Goal: Task Accomplishment & Management: Manage account settings

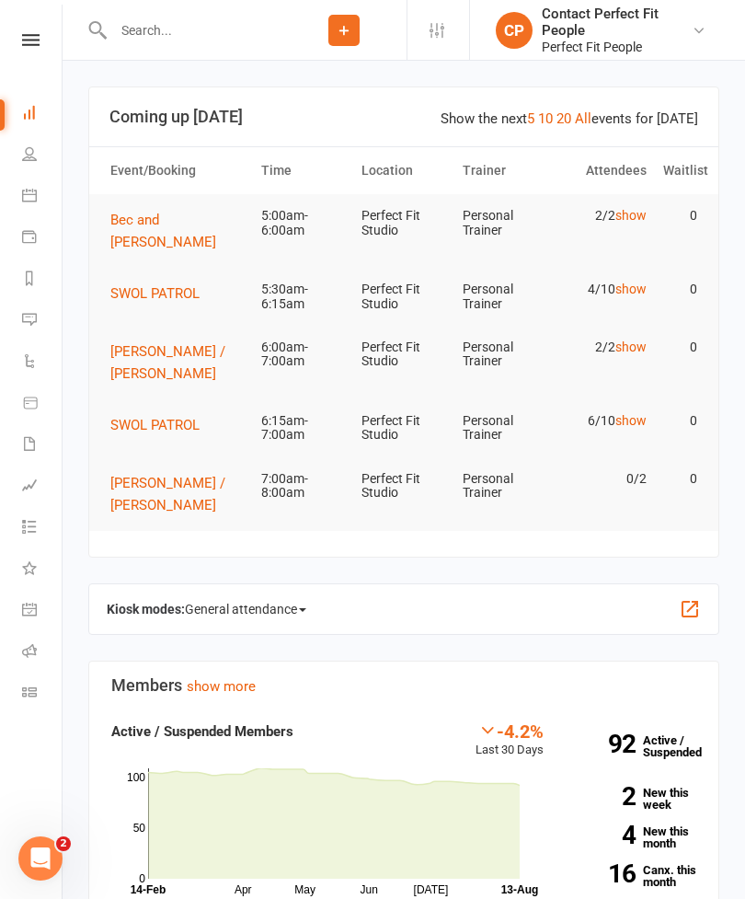
click at [118, 223] on span "Bec and [PERSON_NAME]" at bounding box center [163, 231] width 106 height 39
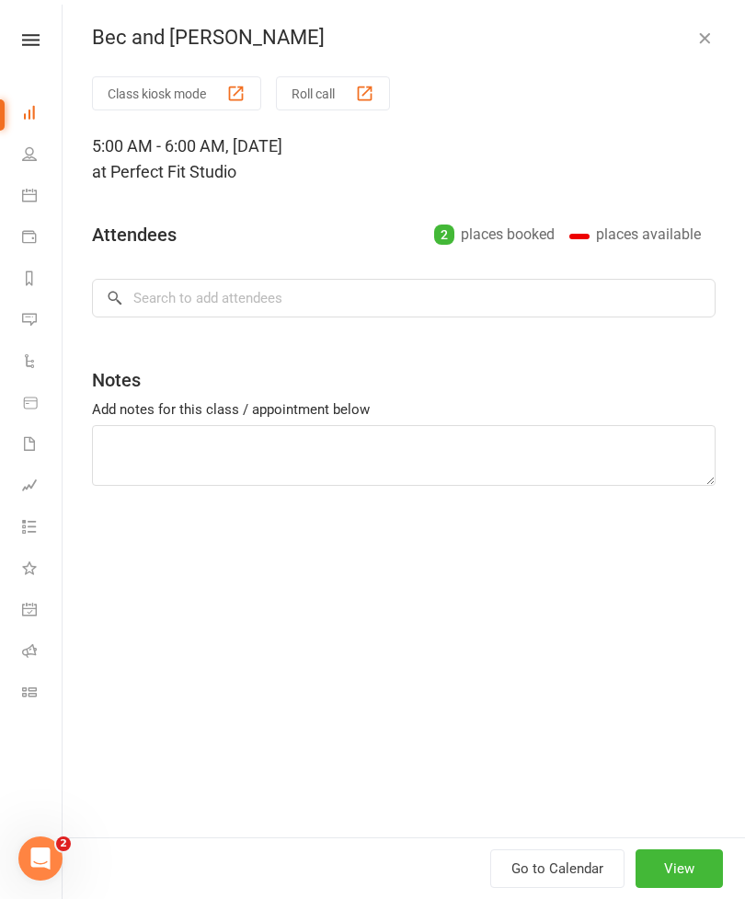
type textarea "Hack squats Walking lunges Snatches X3 KB Deadlifts Lat pullovers Standing bike…"
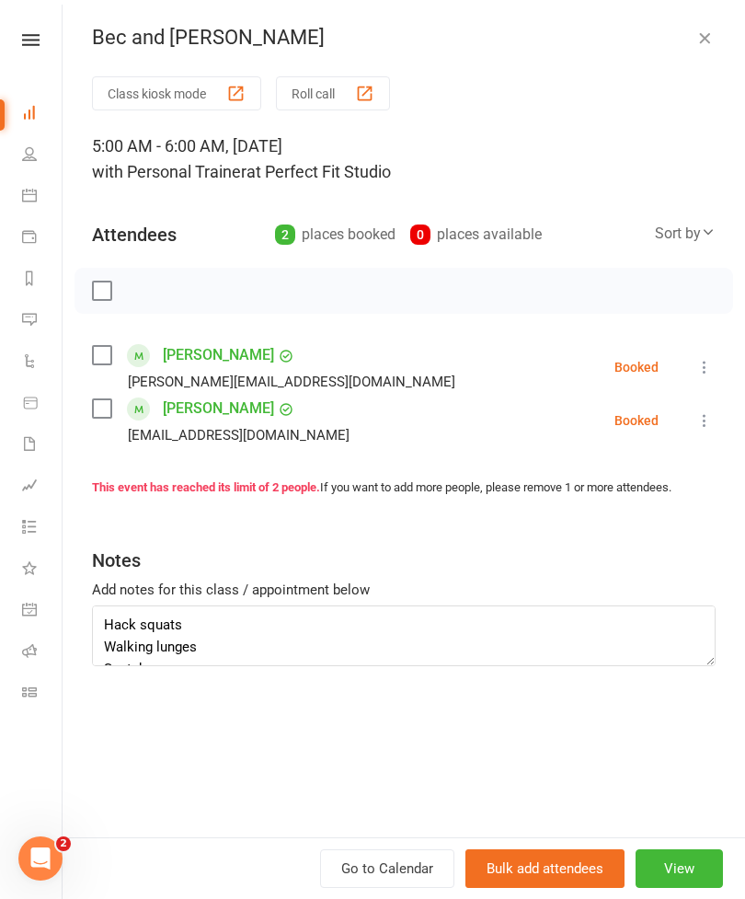
click at [102, 266] on div "Class kiosk mode Roll call 5:00 AM - 6:00 AM, [DATE] with Personal Trainer at P…" at bounding box center [404, 456] width 683 height 761
click at [104, 287] on label at bounding box center [101, 291] width 18 height 18
click at [148, 287] on icon "button" at bounding box center [143, 291] width 20 height 20
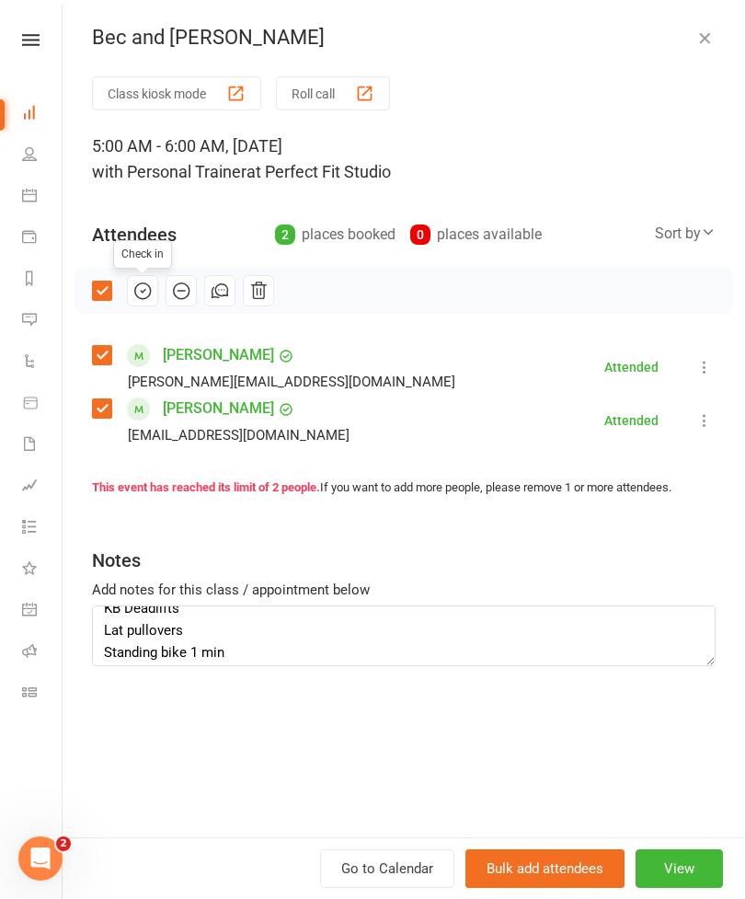
scroll to position [106, 0]
click at [715, 35] on button "button" at bounding box center [705, 38] width 22 height 22
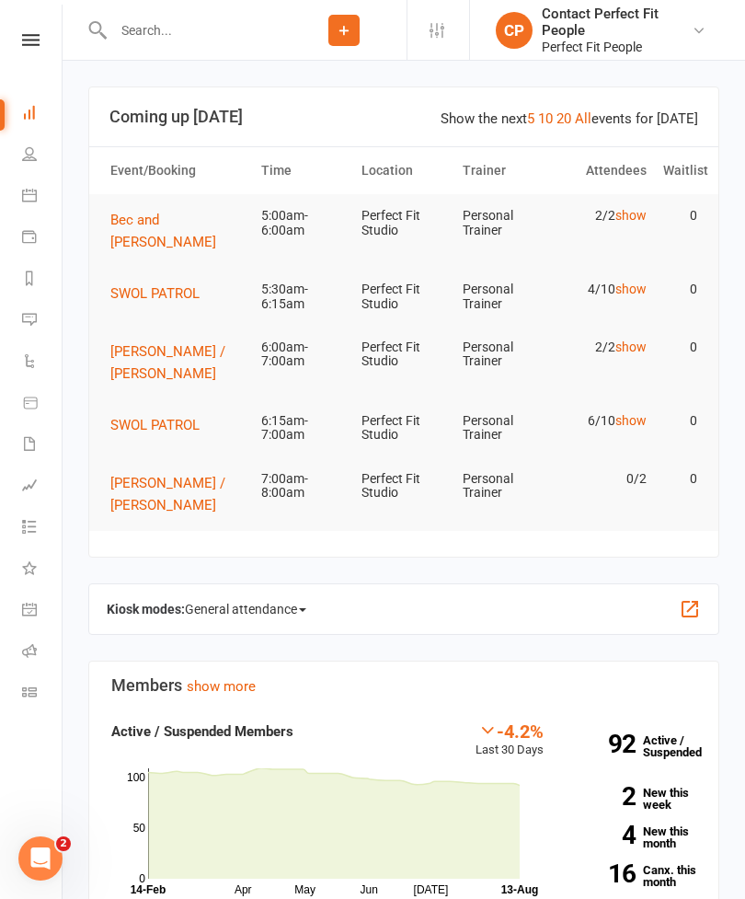
click at [133, 374] on span "[PERSON_NAME] / [PERSON_NAME]" at bounding box center [167, 362] width 115 height 39
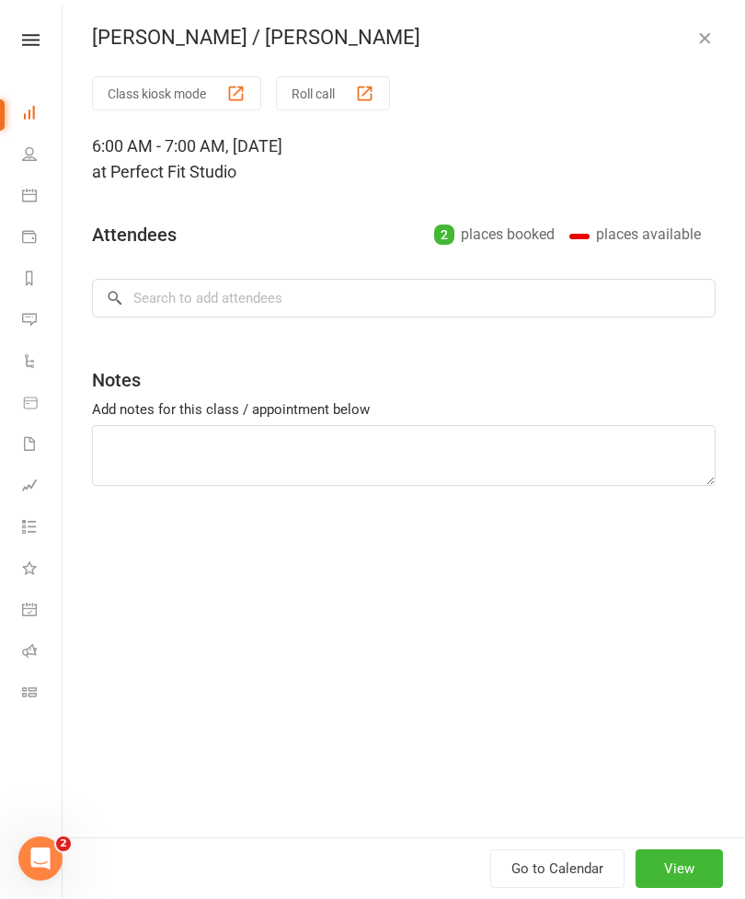
type textarea "Hack squats Walking lunges Snatches X3 KB Deadlifts Lat pullovers Standing bike…"
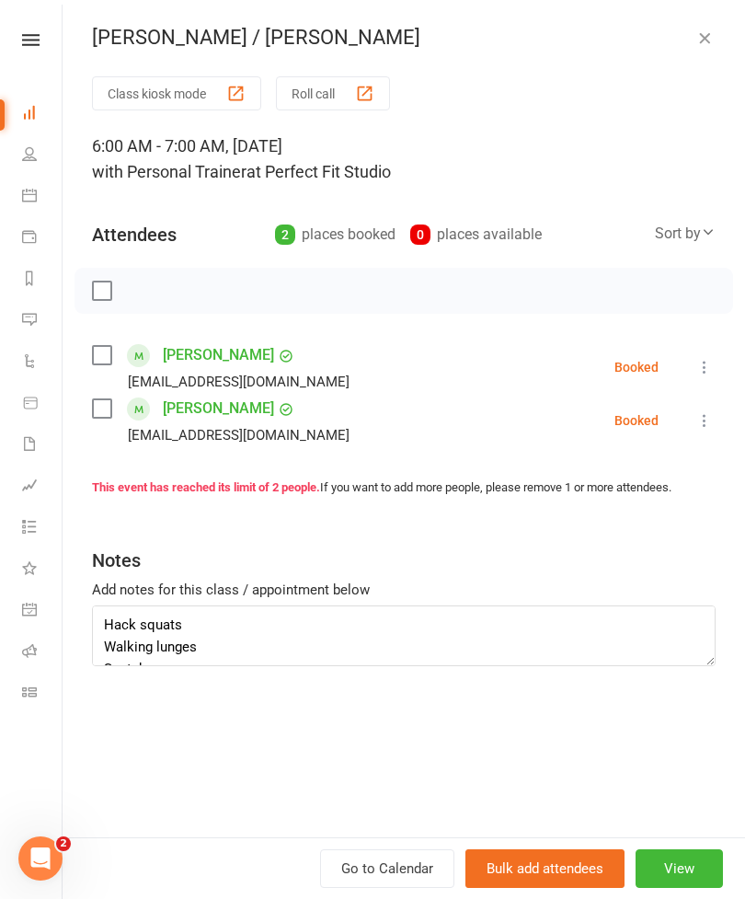
click at [698, 40] on icon "button" at bounding box center [705, 38] width 18 height 18
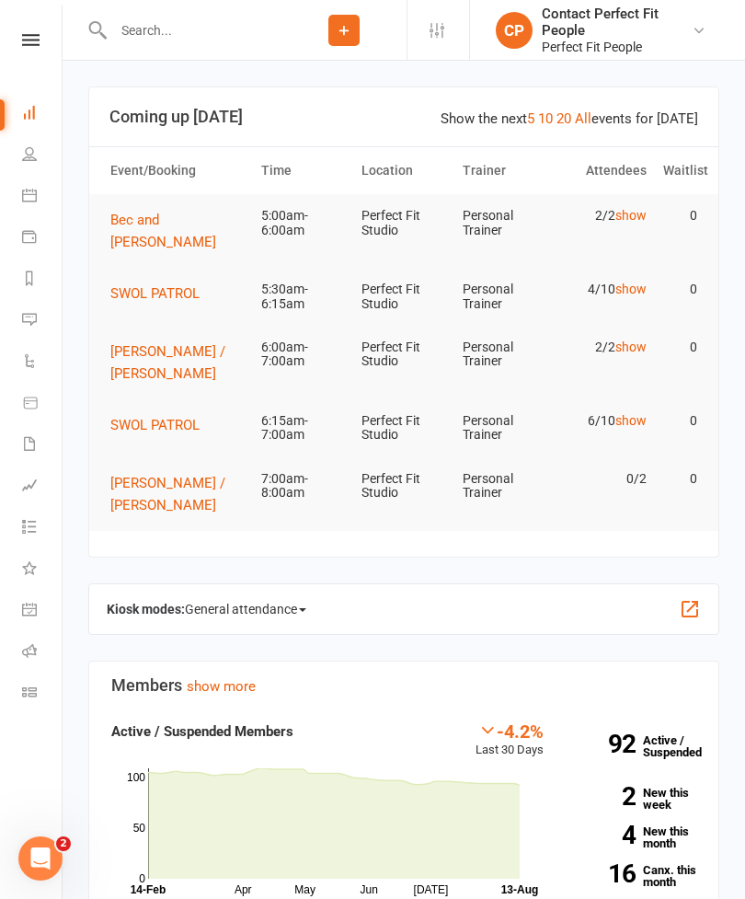
click at [26, 191] on icon at bounding box center [29, 195] width 15 height 15
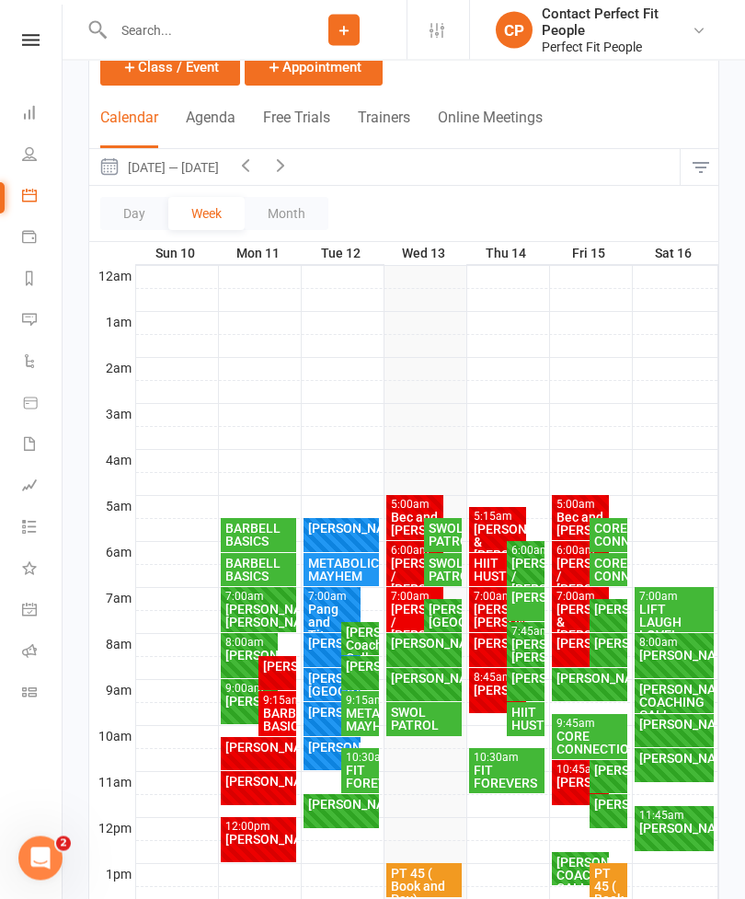
click at [495, 536] on div "[PERSON_NAME] & [PERSON_NAME]" at bounding box center [498, 543] width 51 height 39
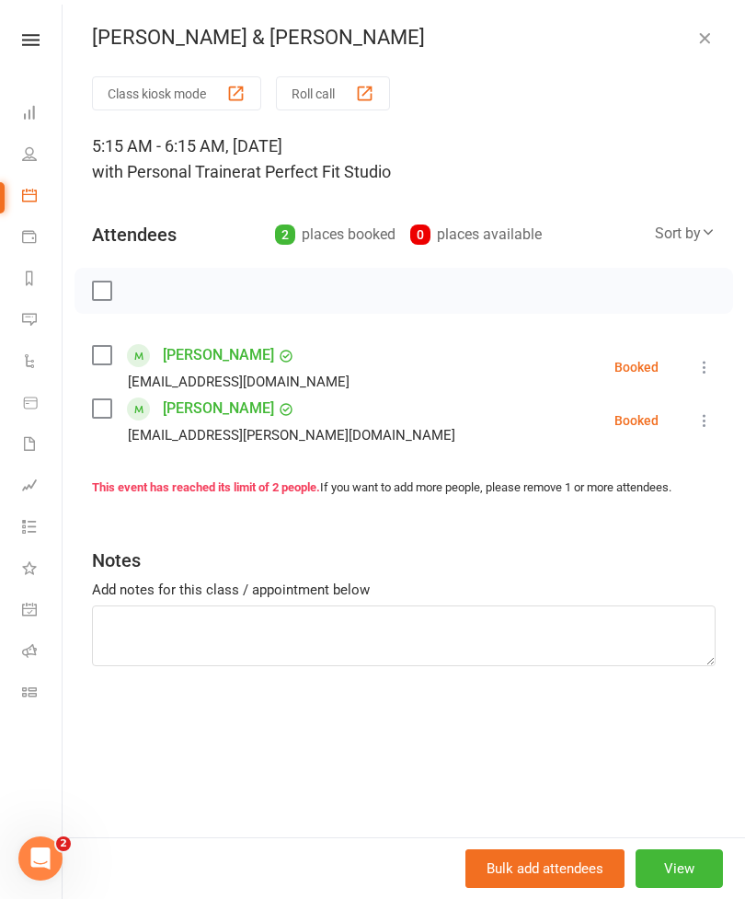
click at [705, 36] on icon "button" at bounding box center [705, 38] width 18 height 18
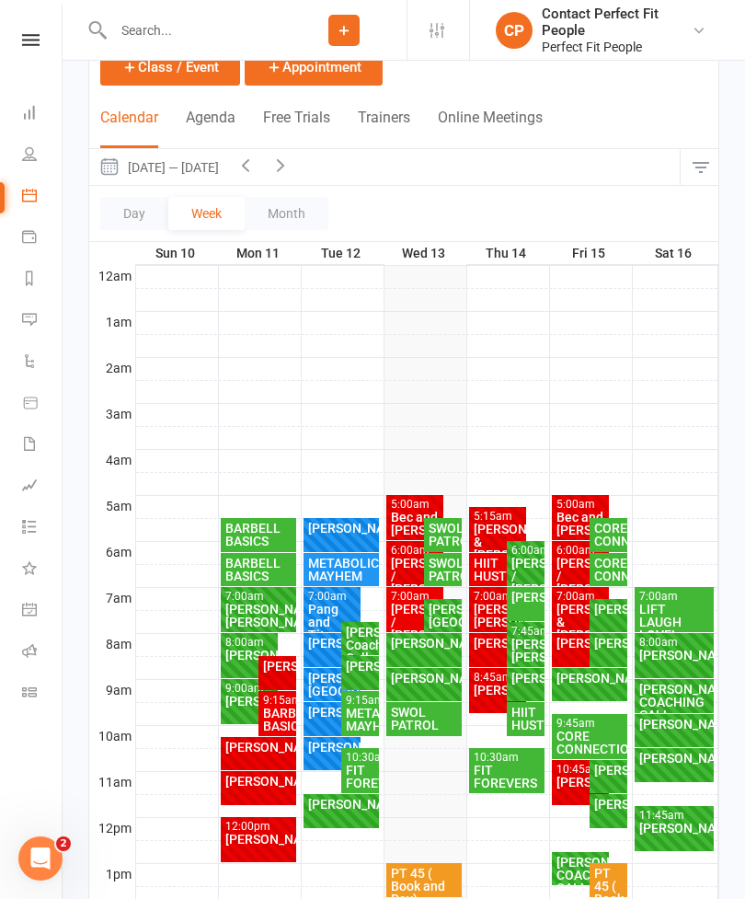
click at [504, 519] on div "5:15am - 6:15am" at bounding box center [498, 517] width 51 height 12
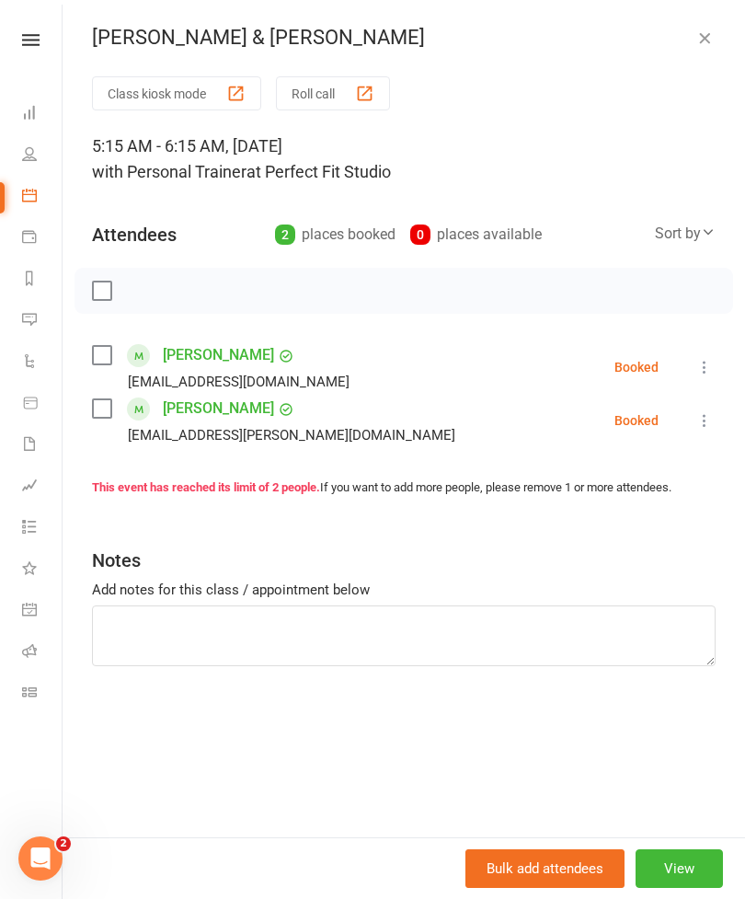
click at [697, 41] on icon "button" at bounding box center [705, 38] width 18 height 18
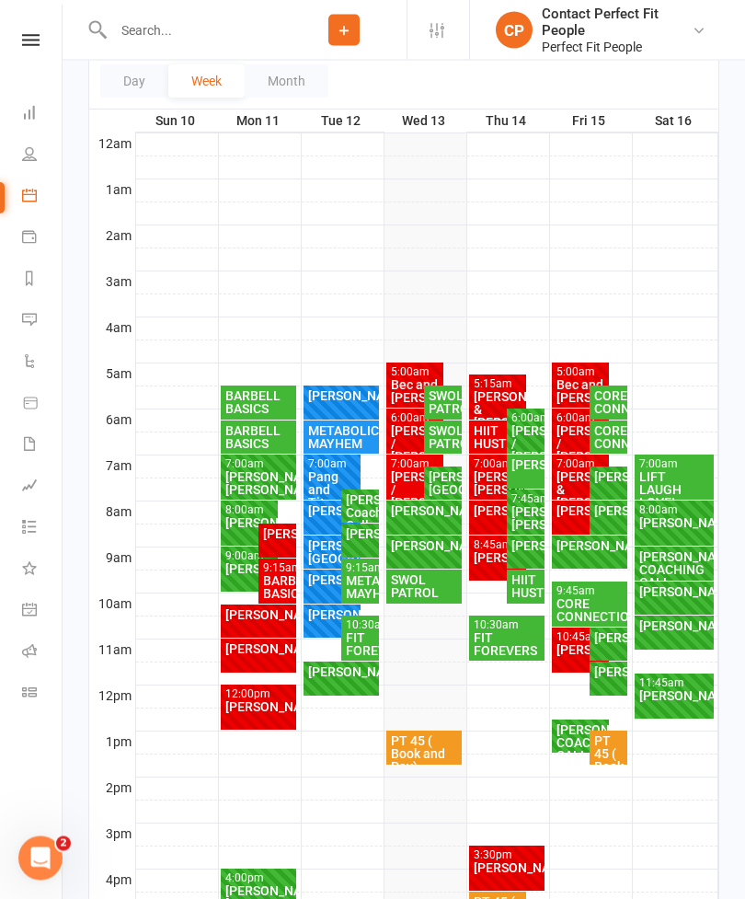
scroll to position [257, 0]
click at [501, 401] on div "[PERSON_NAME] & [PERSON_NAME]" at bounding box center [498, 409] width 51 height 39
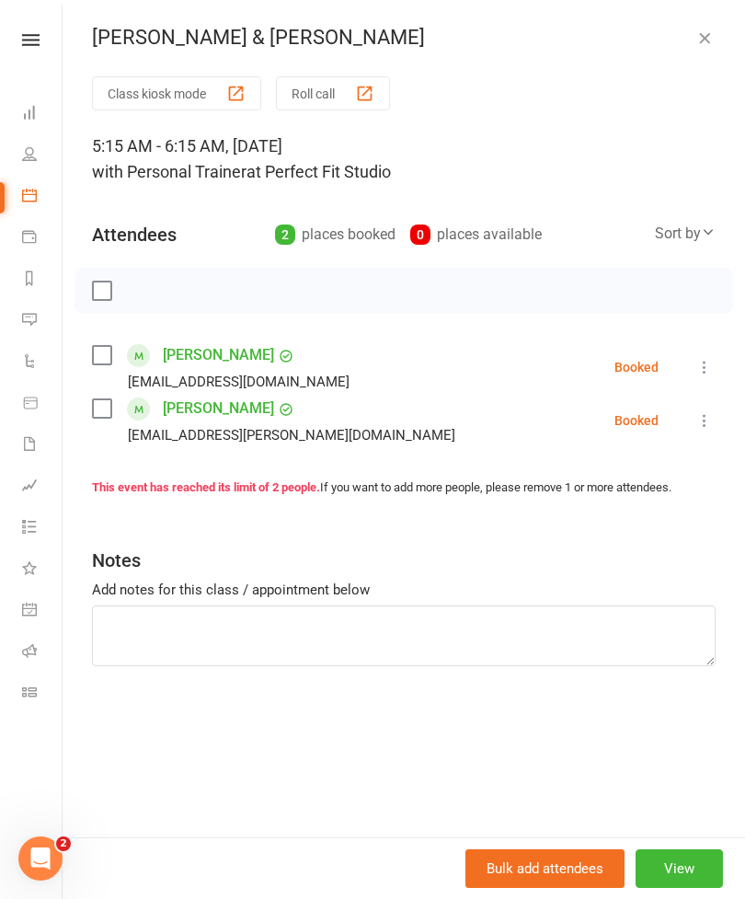
click at [189, 401] on link "[PERSON_NAME]" at bounding box center [218, 408] width 111 height 29
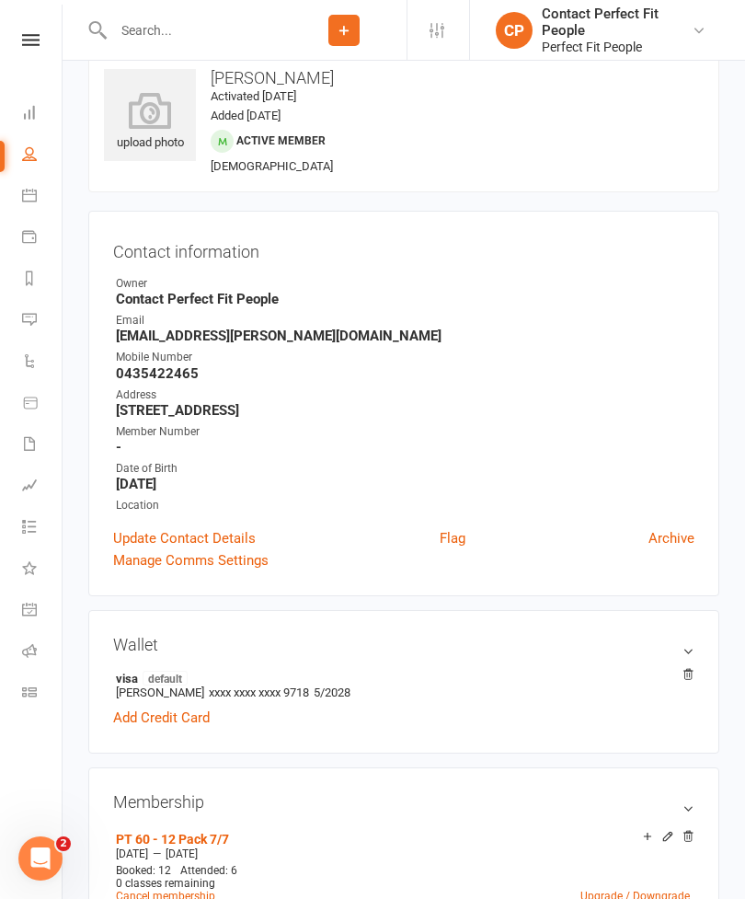
scroll to position [36, 0]
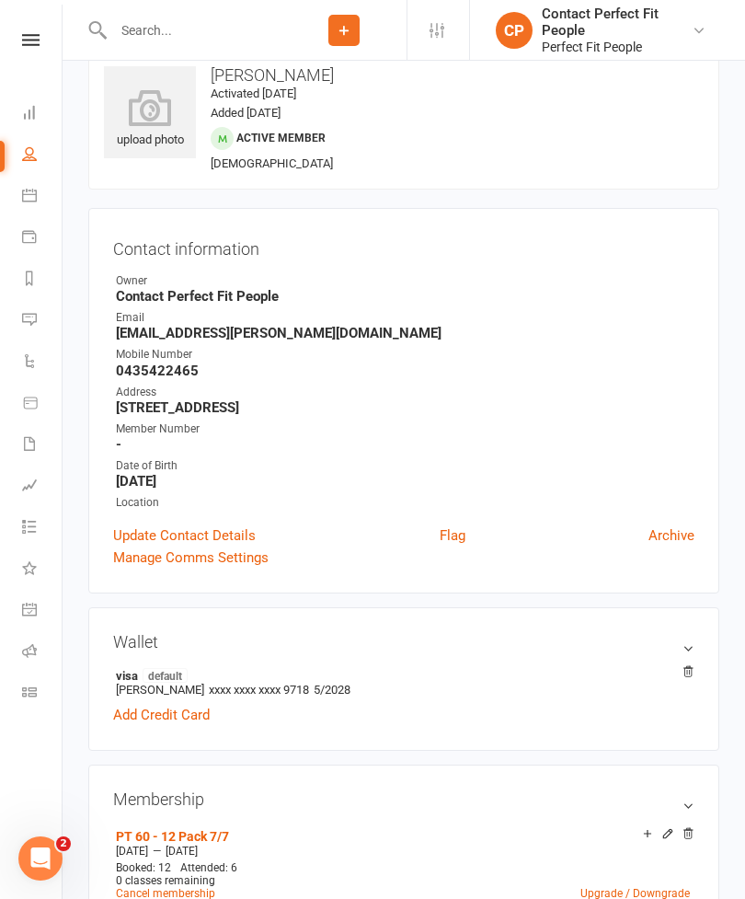
click at [37, 192] on link "Calendar" at bounding box center [42, 197] width 41 height 41
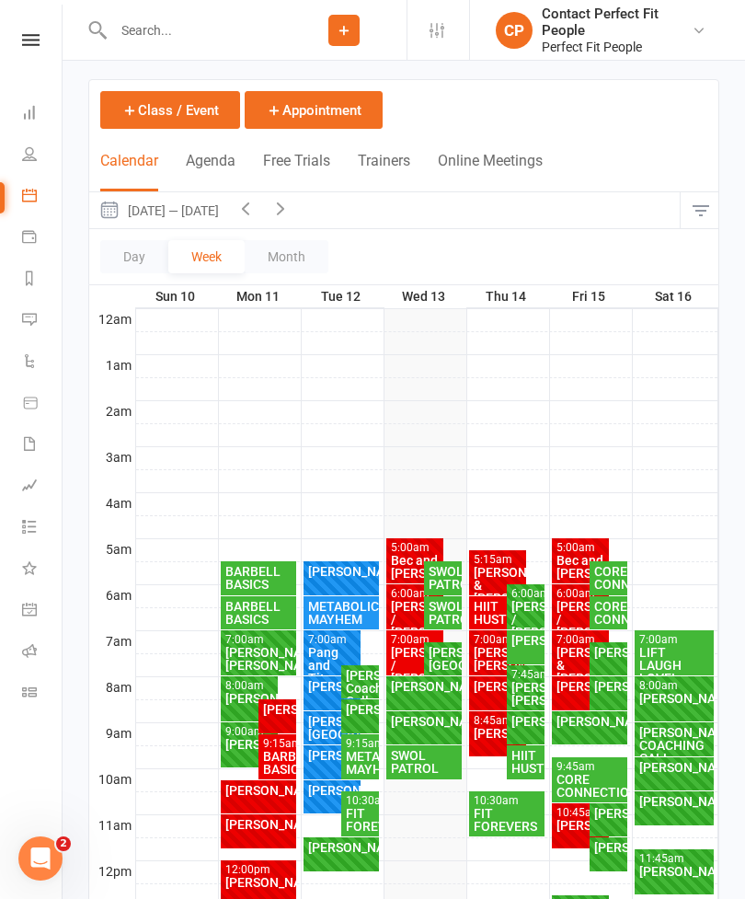
scroll to position [86, 0]
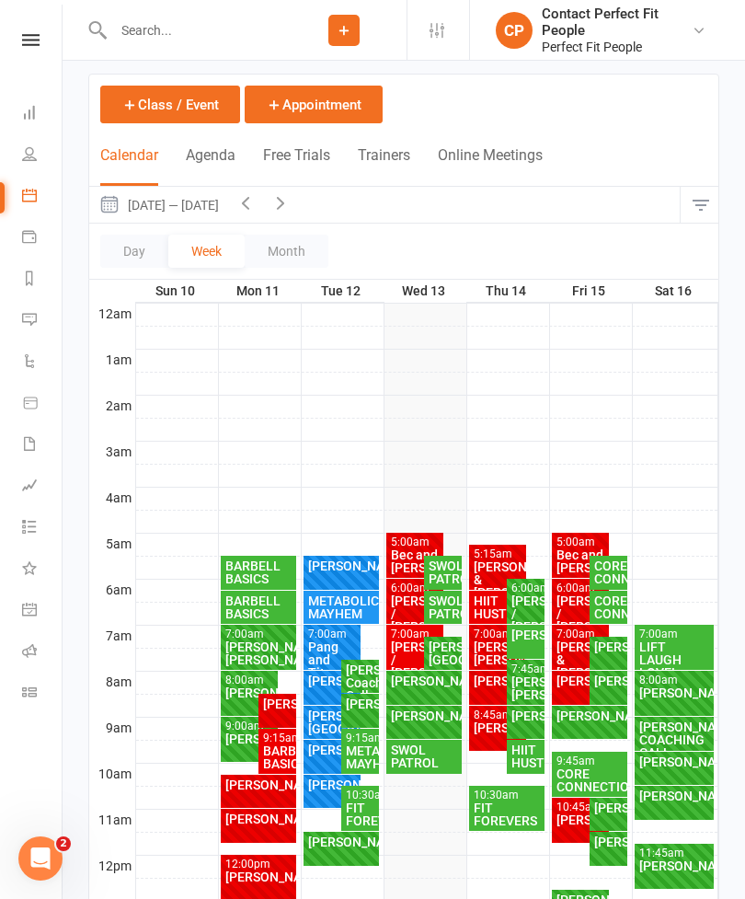
click at [501, 561] on div "[PERSON_NAME] & [PERSON_NAME]" at bounding box center [498, 579] width 51 height 39
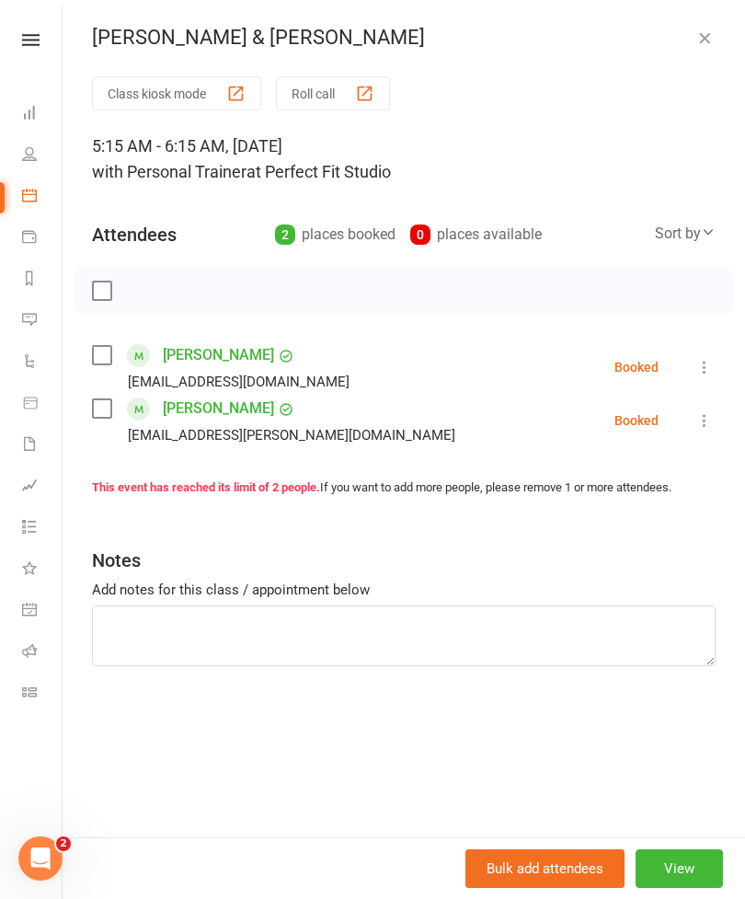
click at [185, 354] on link "[PERSON_NAME]" at bounding box center [218, 354] width 111 height 29
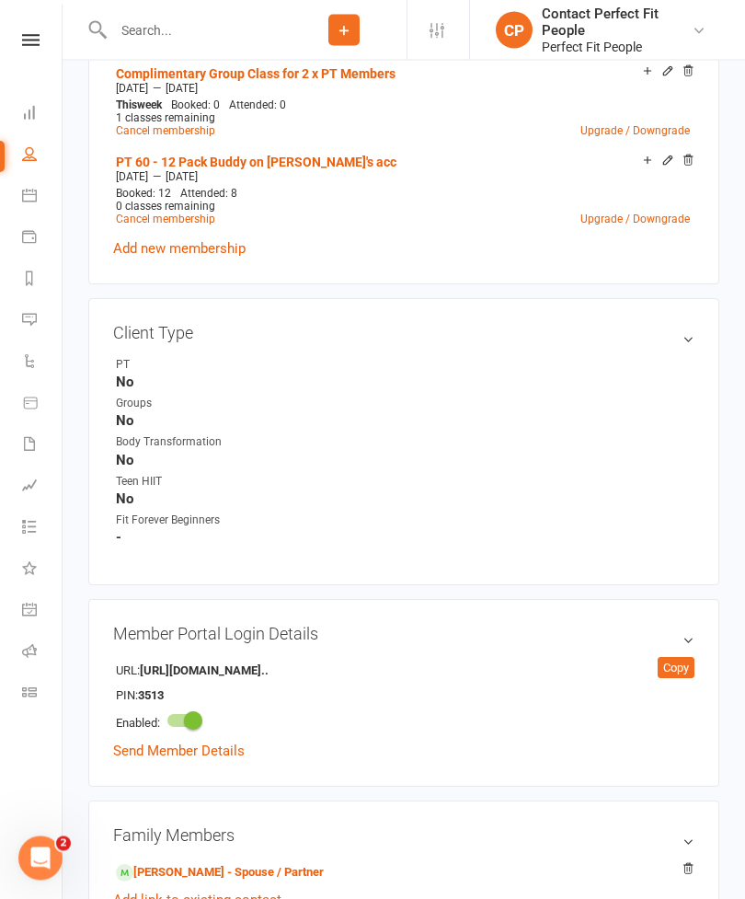
scroll to position [951, 0]
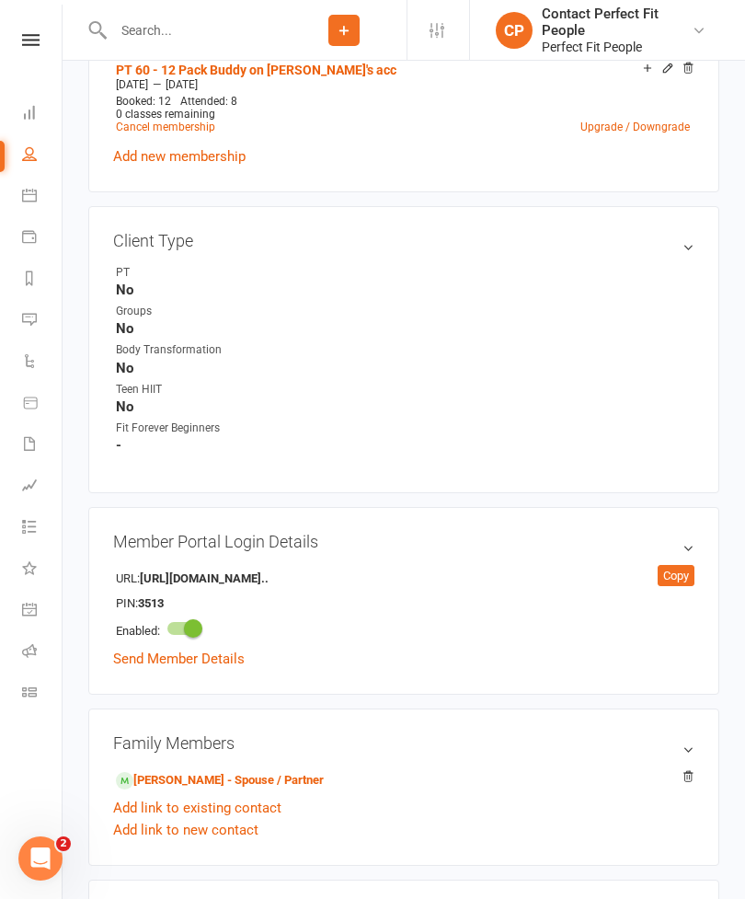
click at [33, 204] on link "Calendar" at bounding box center [42, 197] width 41 height 41
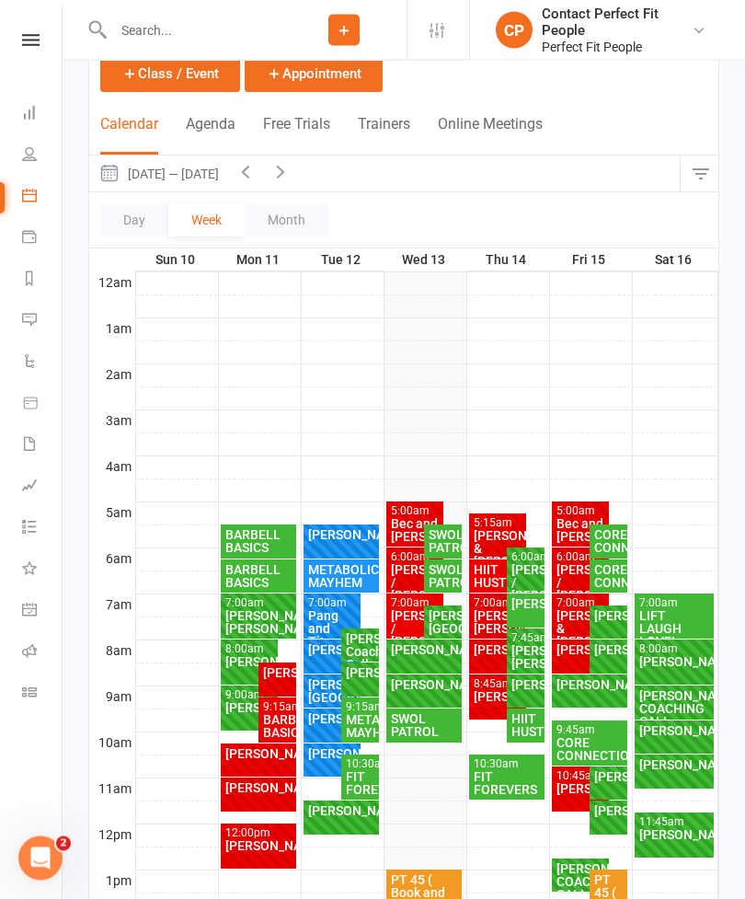
scroll to position [121, 0]
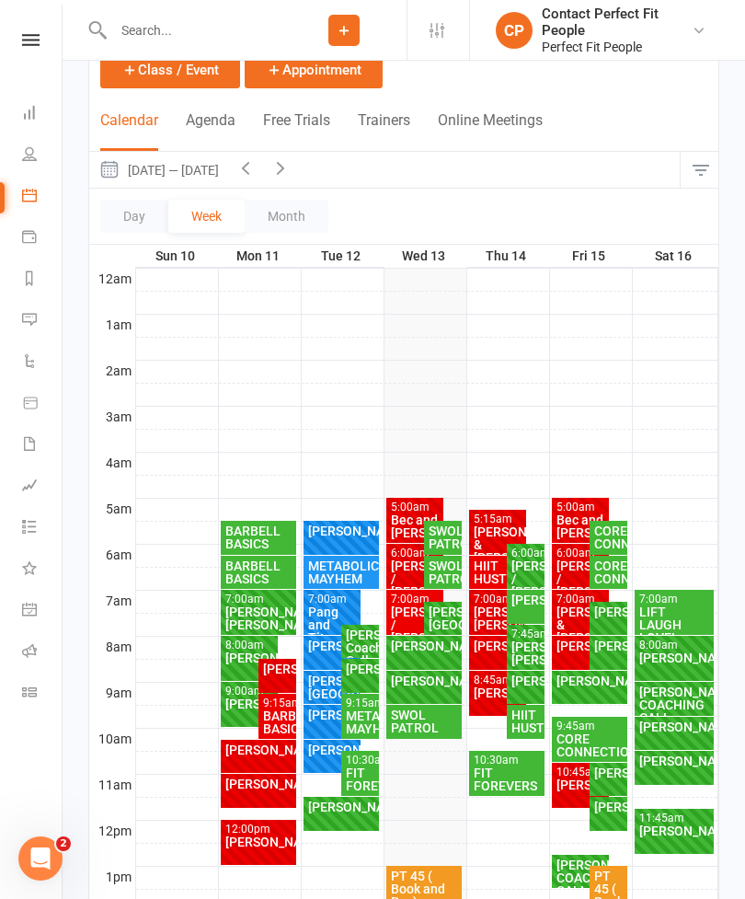
click at [291, 165] on icon "button" at bounding box center [281, 167] width 20 height 20
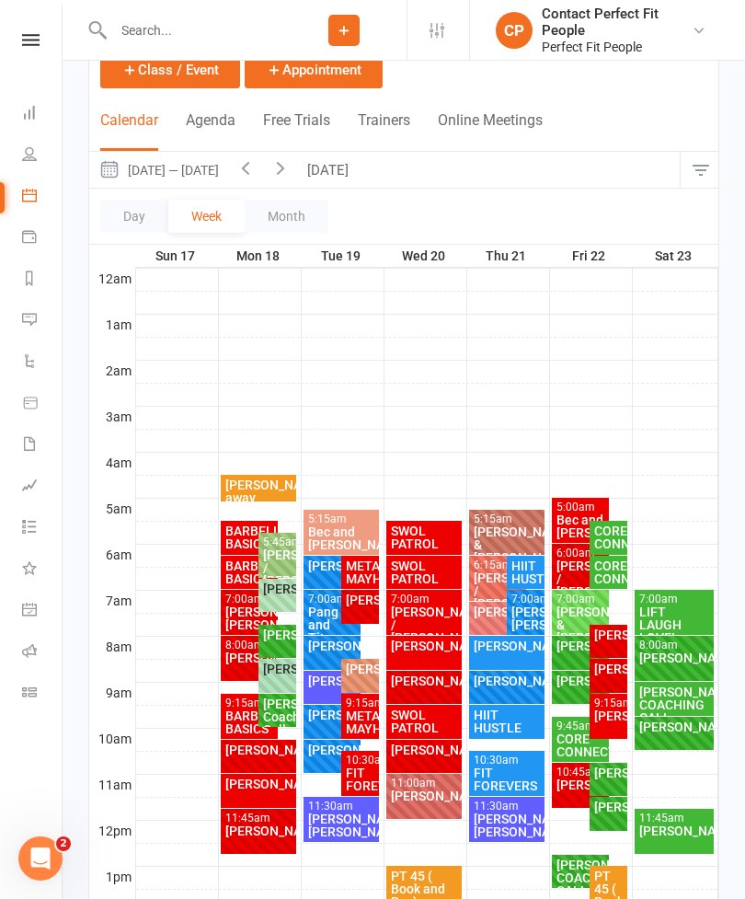
click at [256, 173] on icon "button" at bounding box center [246, 167] width 20 height 20
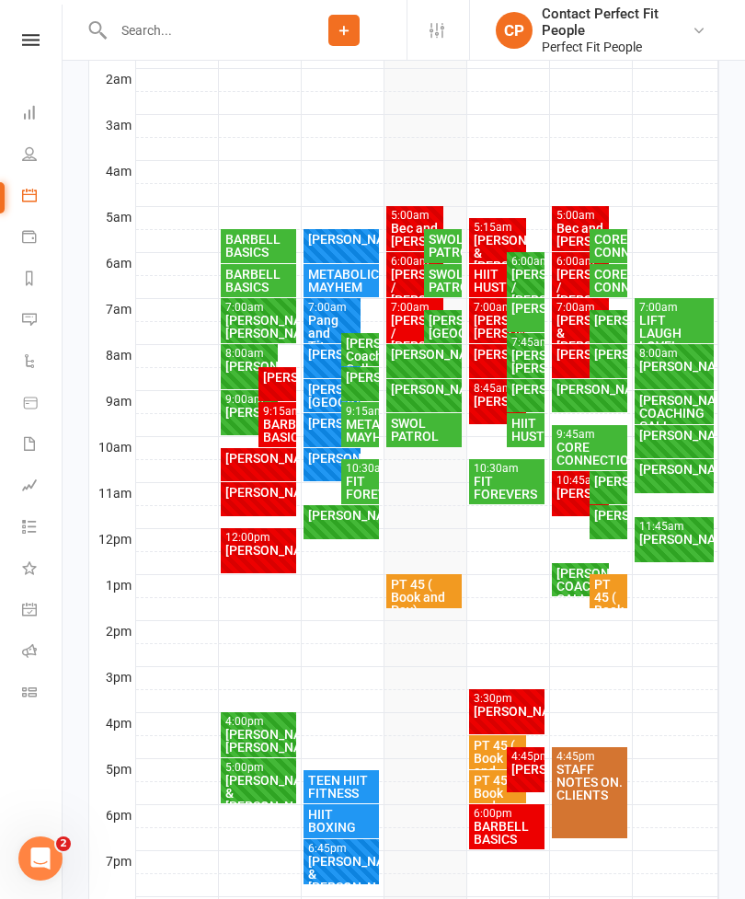
scroll to position [408, 0]
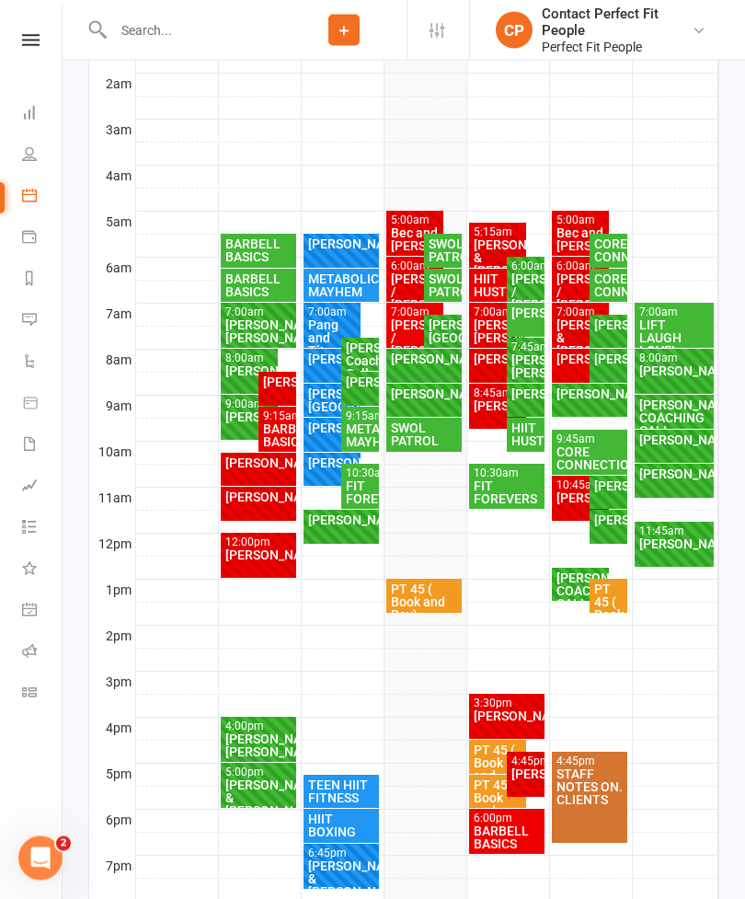
click at [398, 294] on div "[PERSON_NAME] / [PERSON_NAME]" at bounding box center [415, 292] width 51 height 39
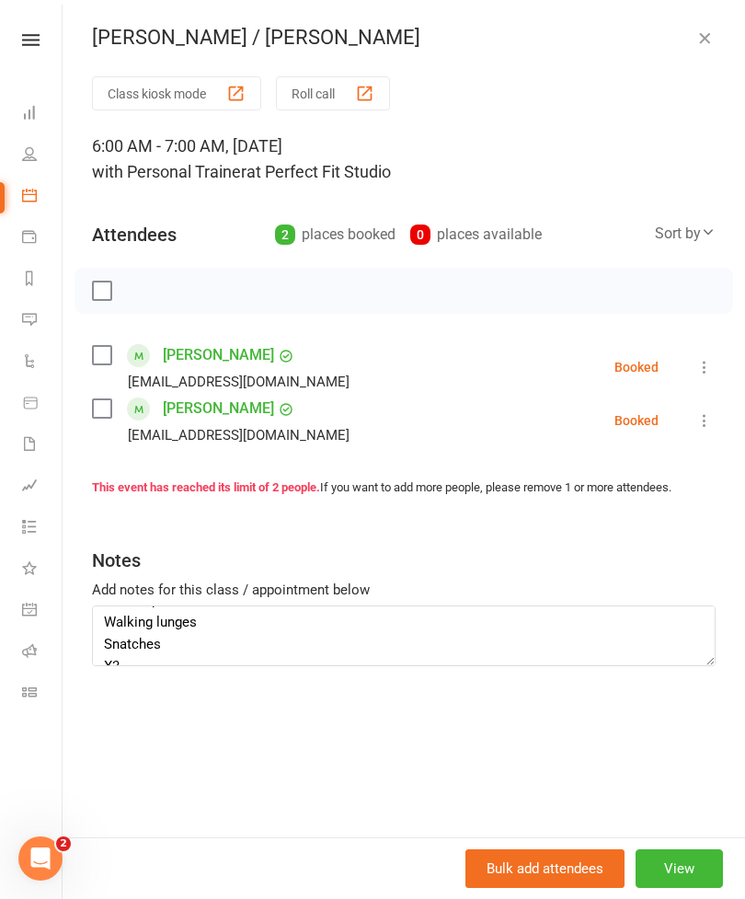
scroll to position [26, 0]
click at [714, 45] on button "button" at bounding box center [705, 38] width 22 height 22
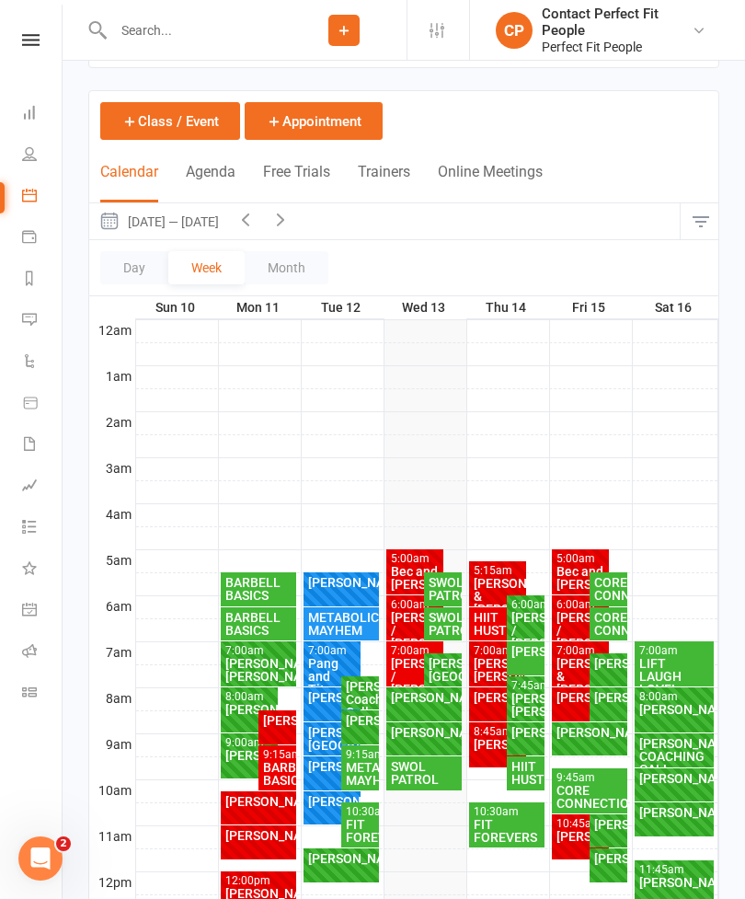
scroll to position [57, 0]
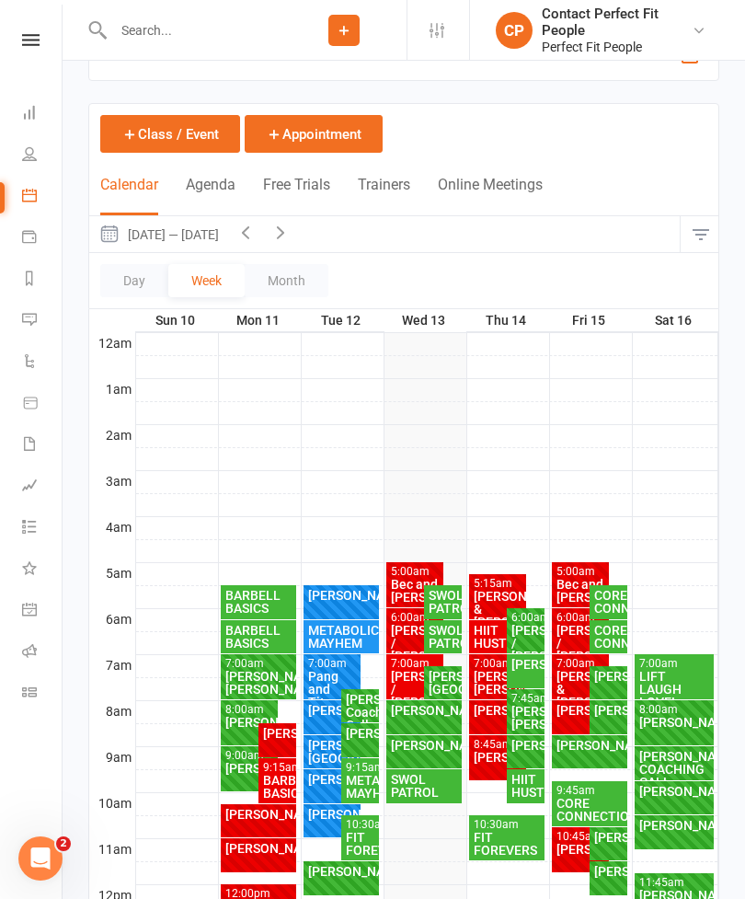
click at [254, 237] on icon "button" at bounding box center [246, 232] width 20 height 20
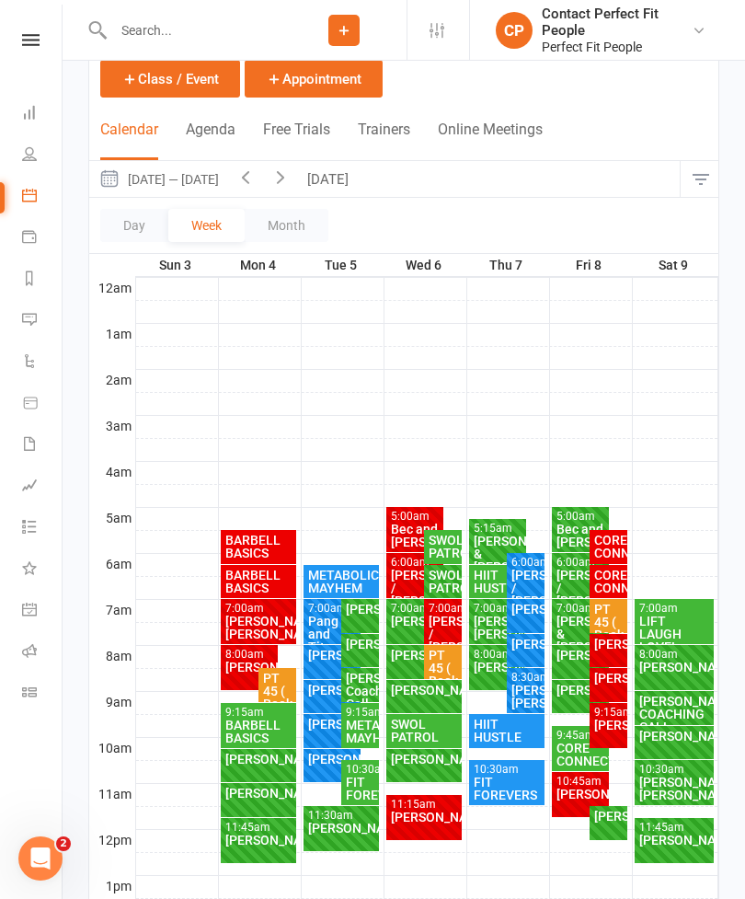
scroll to position [107, 0]
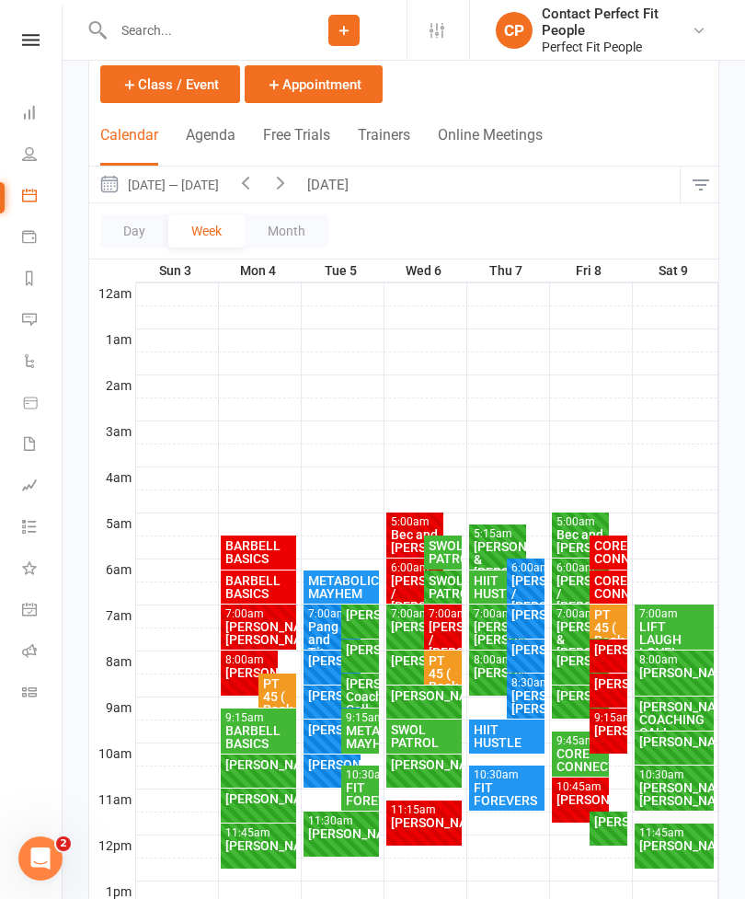
click at [402, 575] on div "[PERSON_NAME] / [PERSON_NAME]" at bounding box center [415, 593] width 51 height 39
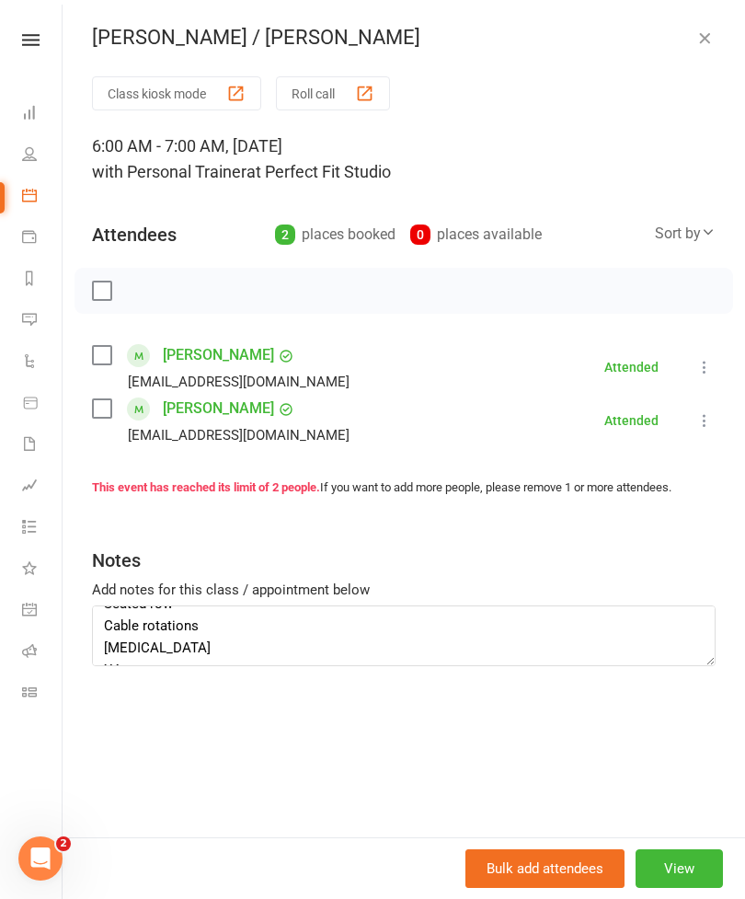
scroll to position [200, 0]
click at [710, 48] on button "button" at bounding box center [705, 38] width 22 height 22
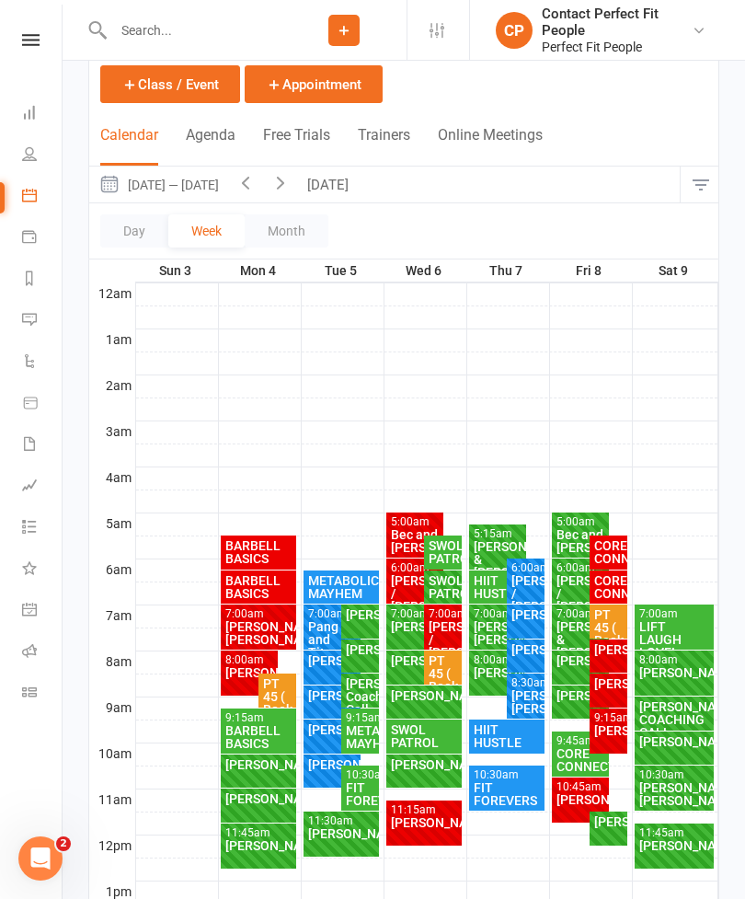
click at [311, 195] on button "[DATE]" at bounding box center [330, 185] width 64 height 36
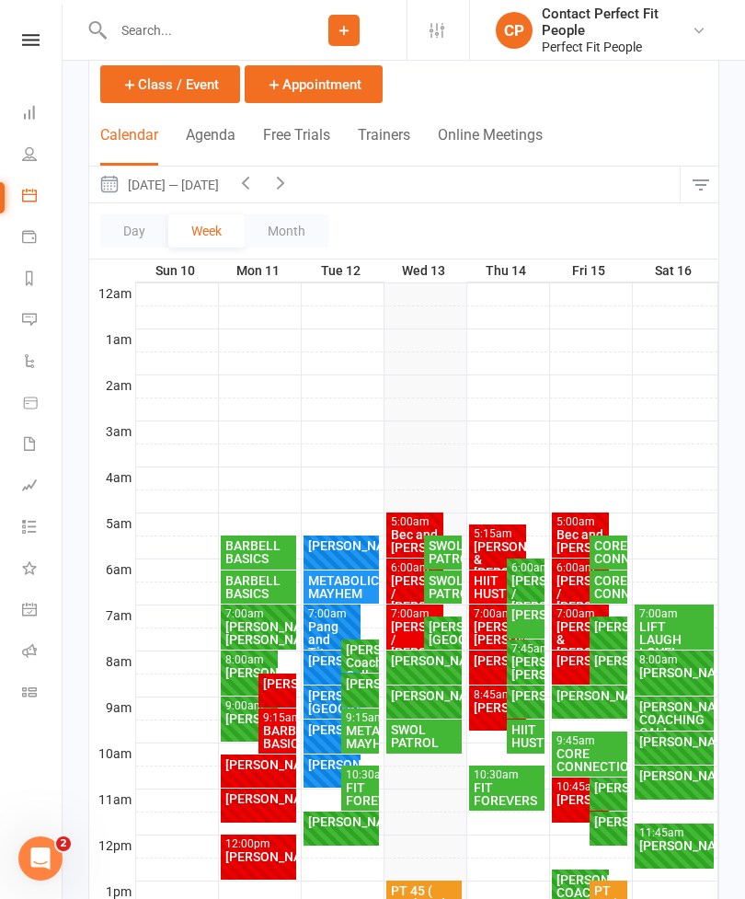
click at [414, 590] on div "[PERSON_NAME] / [PERSON_NAME]" at bounding box center [415, 593] width 51 height 39
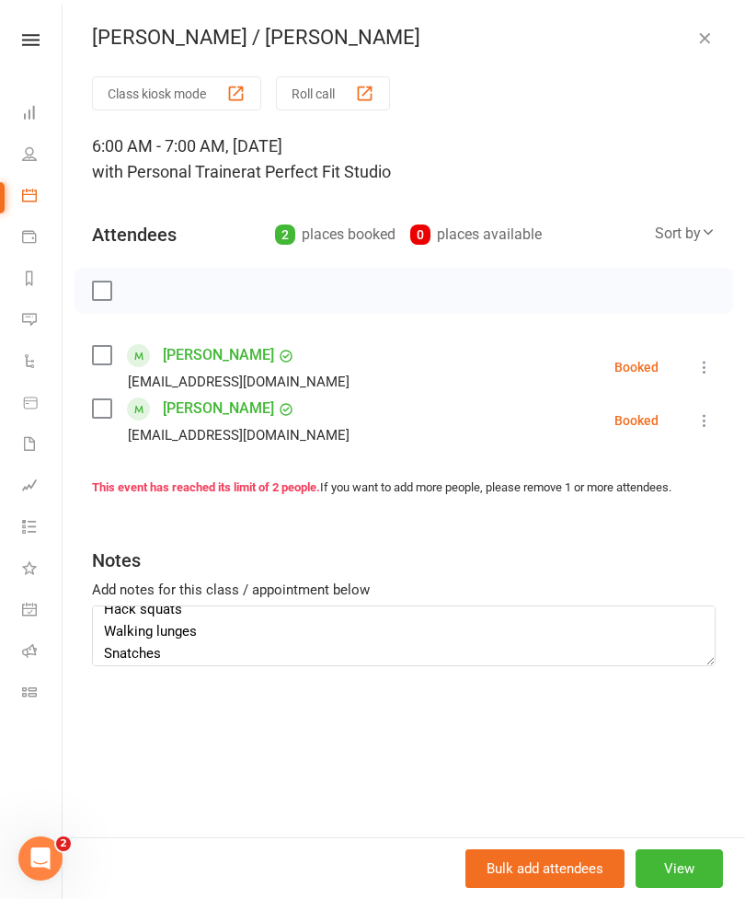
scroll to position [17, 0]
click at [548, 658] on textarea "Hack squats Walking lunges Snatches X3 KB Deadlifts Lat pullovers Standing bike…" at bounding box center [404, 635] width 624 height 61
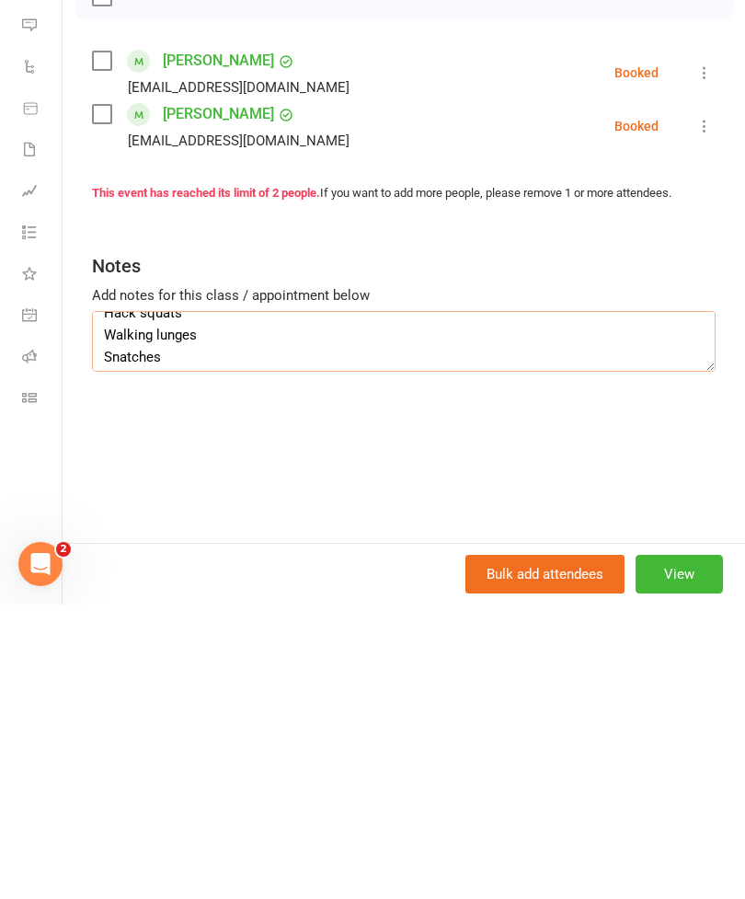
click at [133, 605] on textarea "Hack squats Walking lunges Snatches X3 KB Deadlifts Lat pullovers Standing bike…" at bounding box center [404, 635] width 624 height 61
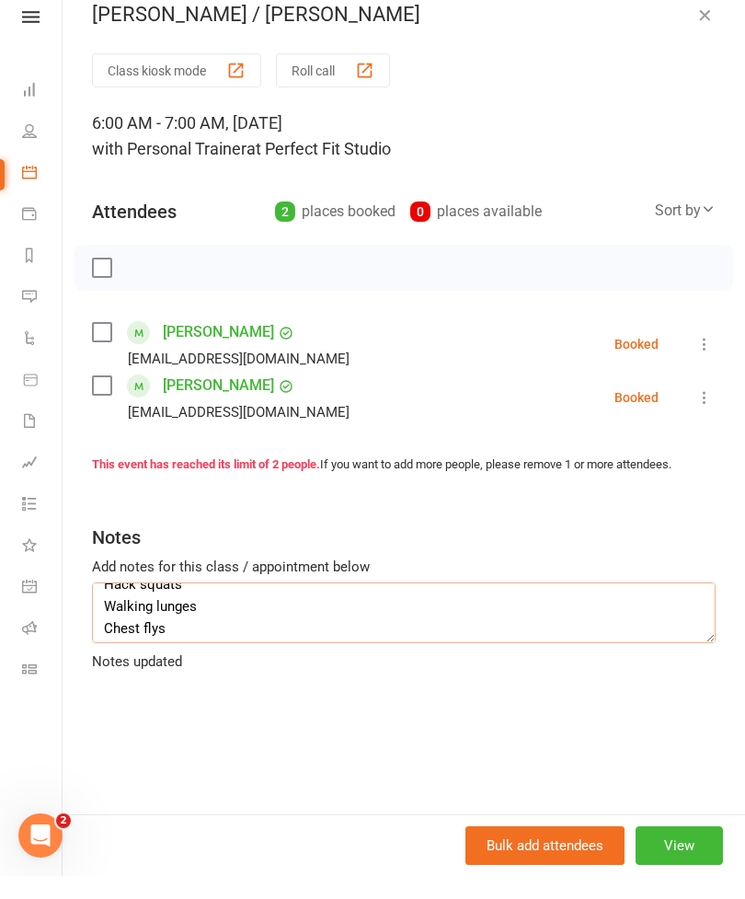
type textarea "Hack squats Walking lunges Chest flys X3 KB Deadlifts Lat pullovers Standing bi…"
click at [653, 86] on div "Class kiosk mode Roll call" at bounding box center [404, 93] width 624 height 34
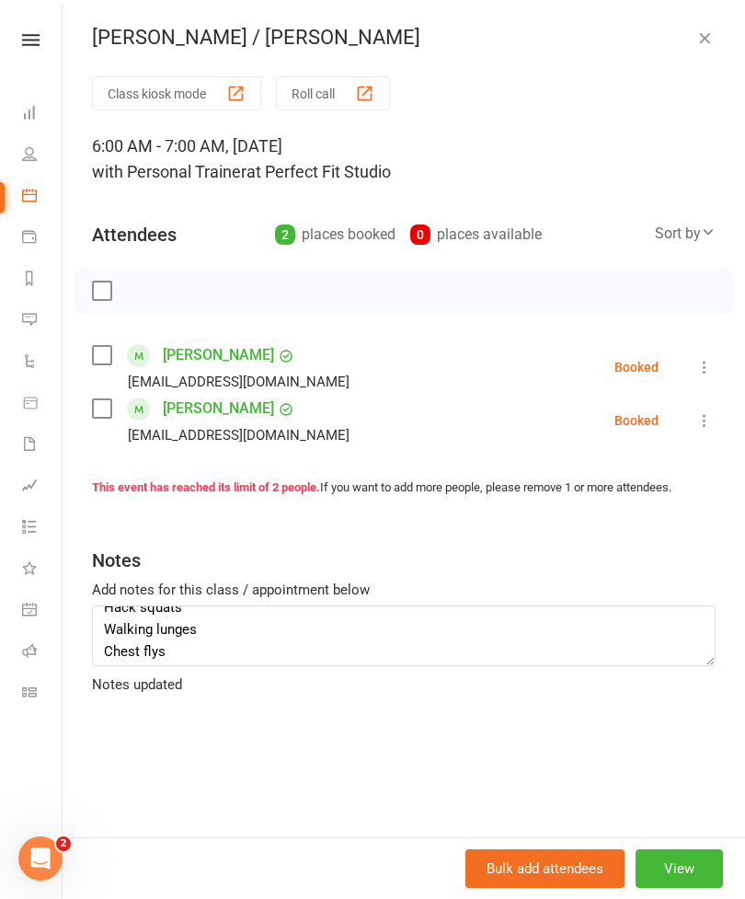
click at [708, 31] on icon "button" at bounding box center [705, 38] width 18 height 18
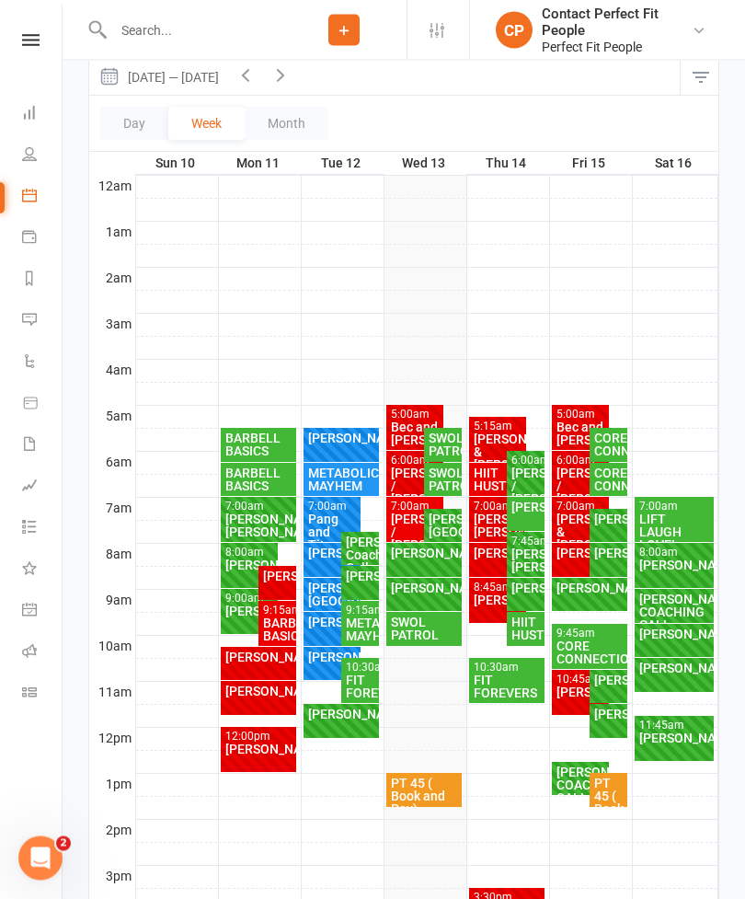
scroll to position [214, 0]
